Goal: Task Accomplishment & Management: Use online tool/utility

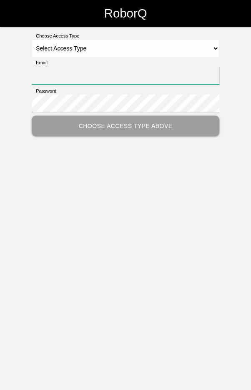
click at [144, 75] on input "Email" at bounding box center [126, 75] width 188 height 18
type input "[EMAIL_ADDRESS][DOMAIN_NAME]"
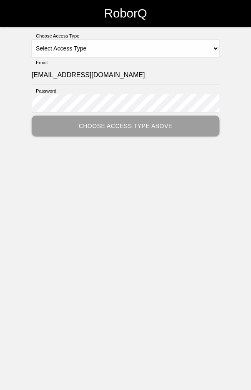
click at [145, 43] on select "Select Access Type Admin Customer Supervisor Worker" at bounding box center [126, 49] width 188 height 18
select select "Worker"
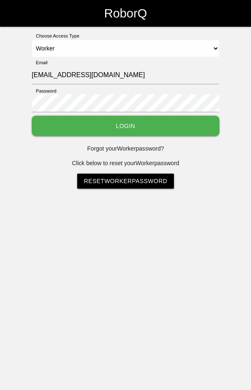
click at [144, 125] on button "Login" at bounding box center [126, 126] width 188 height 20
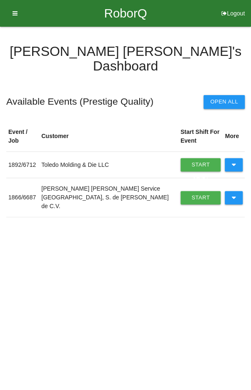
click at [233, 191] on icon at bounding box center [234, 197] width 5 height 13
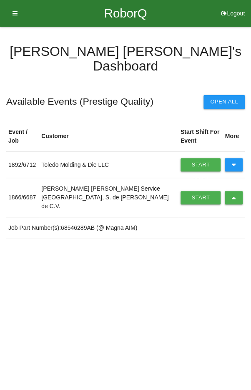
click at [187, 191] on link "Start Shift" at bounding box center [201, 197] width 40 height 13
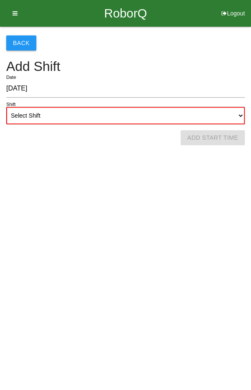
click at [155, 116] on select "Select Shift 1st Shift 2nd Shift 3rd Shift 4th Shift" at bounding box center [125, 116] width 239 height 18
select select "2"
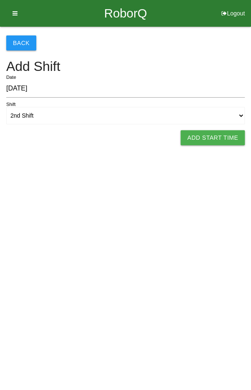
click at [206, 141] on button "Add Start Time" at bounding box center [213, 137] width 64 height 15
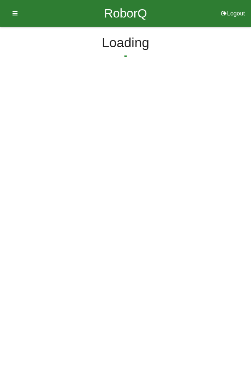
select select "2"
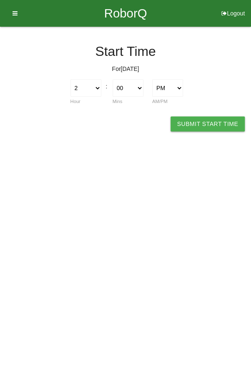
click at [215, 120] on button "Submit Start Time" at bounding box center [208, 123] width 74 height 15
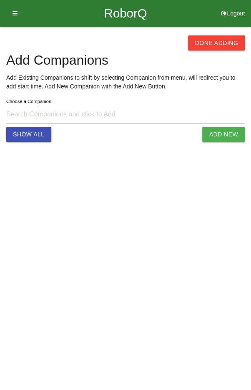
click at [215, 42] on button "Done Adding" at bounding box center [216, 42] width 57 height 15
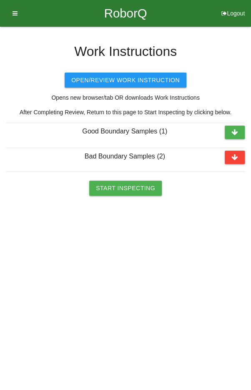
click at [127, 187] on button "Start Inspecting" at bounding box center [125, 188] width 73 height 15
